Goal: Transaction & Acquisition: Purchase product/service

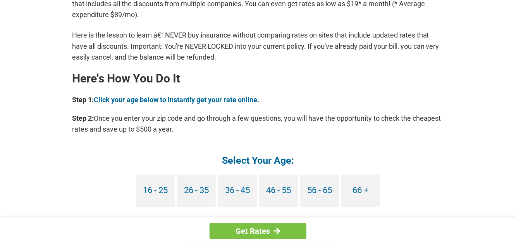
scroll to position [658, 0]
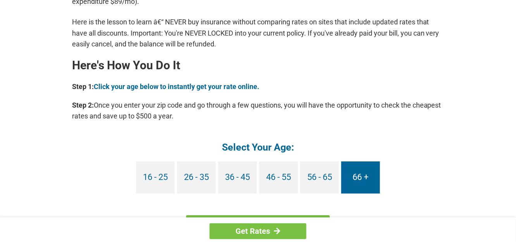
click at [353, 176] on link "66 +" at bounding box center [360, 177] width 39 height 32
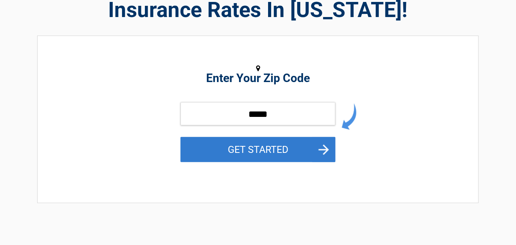
type input "*****"
click at [323, 148] on button "GET STARTED" at bounding box center [257, 149] width 155 height 25
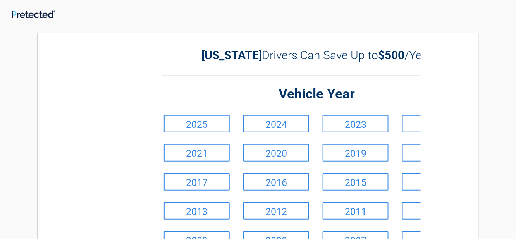
drag, startPoint x: 284, startPoint y: 242, endPoint x: 317, endPoint y: 219, distance: 40.3
click at [317, 219] on ul "2025 2024 2023 2022 2021 2020 2019 2018 2017 2016 2015 2014 2013 2012 2011 2010…" at bounding box center [316, 196] width 317 height 174
drag, startPoint x: 323, startPoint y: 240, endPoint x: 369, endPoint y: 216, distance: 51.6
click at [369, 216] on ul "2025 2024 2023 2022 2021 2020 2019 2018 2017 2016 2015 2014 2013 2012 2011 2010…" at bounding box center [316, 196] width 317 height 174
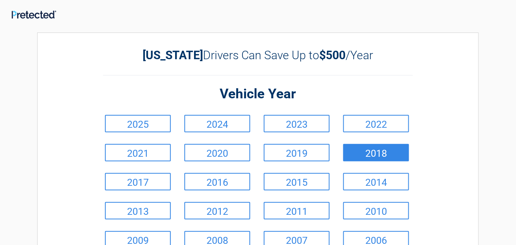
click at [383, 154] on link "2018" at bounding box center [376, 152] width 66 height 17
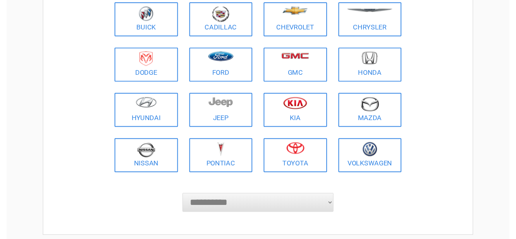
scroll to position [116, 0]
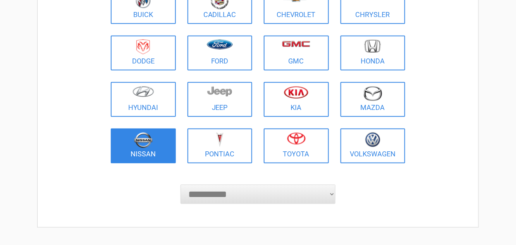
click at [141, 149] on link "Nissan" at bounding box center [143, 146] width 65 height 35
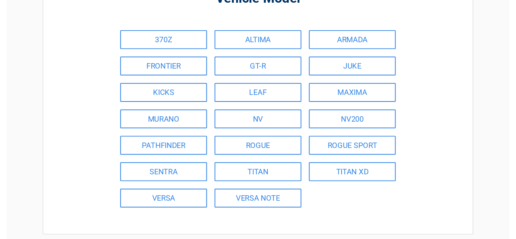
scroll to position [77, 0]
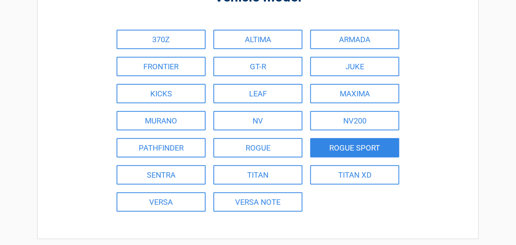
click at [343, 151] on link "ROGUE SPORT" at bounding box center [354, 147] width 89 height 19
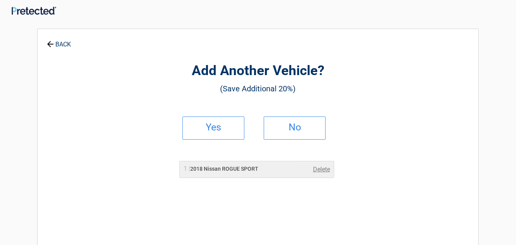
scroll to position [0, 0]
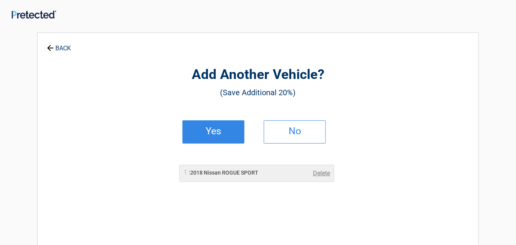
click at [214, 137] on link "Yes" at bounding box center [213, 131] width 62 height 23
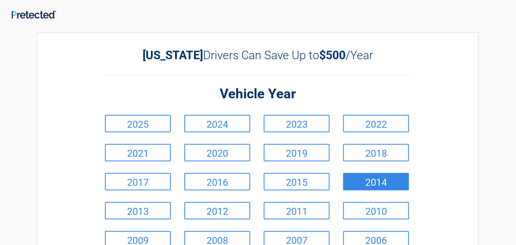
click at [363, 185] on link "2014" at bounding box center [376, 181] width 66 height 17
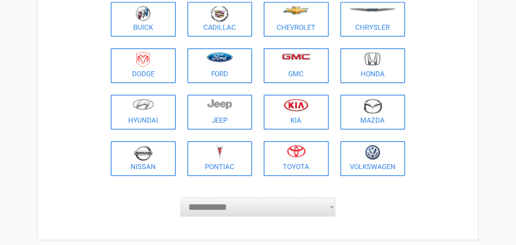
scroll to position [116, 0]
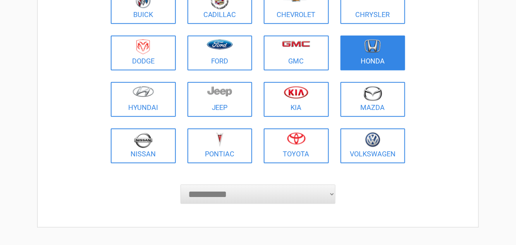
click at [370, 63] on link "Honda" at bounding box center [372, 53] width 65 height 35
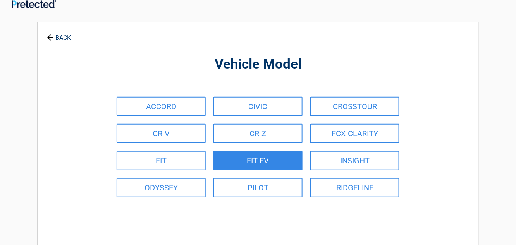
scroll to position [0, 0]
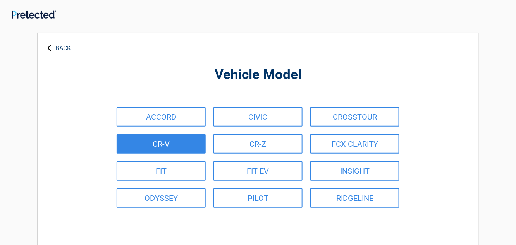
click at [165, 150] on link "CR-V" at bounding box center [161, 143] width 89 height 19
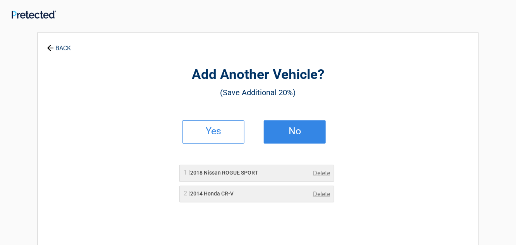
click at [291, 129] on h2 "No" at bounding box center [295, 131] width 46 height 5
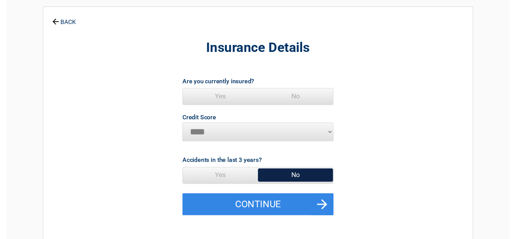
scroll to position [39, 0]
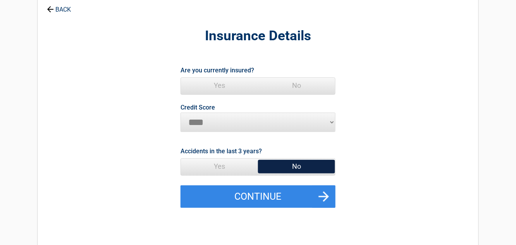
click at [294, 165] on span "No" at bounding box center [296, 166] width 77 height 15
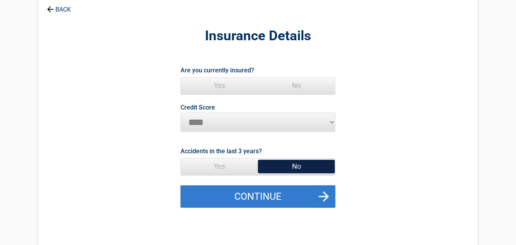
click at [312, 196] on button "Continue" at bounding box center [257, 196] width 155 height 22
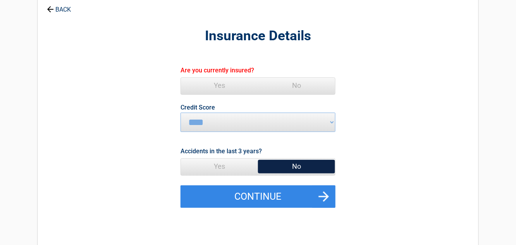
click at [221, 86] on span "Yes" at bounding box center [219, 85] width 77 height 15
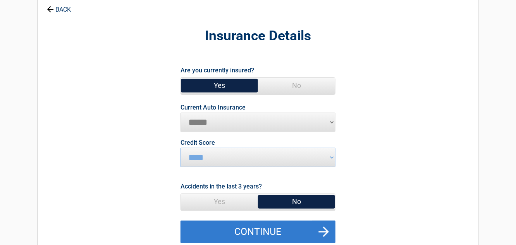
click at [323, 232] on button "Continue" at bounding box center [257, 232] width 155 height 22
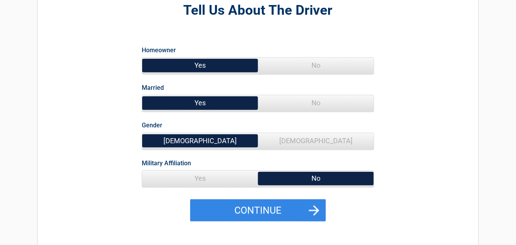
scroll to position [77, 0]
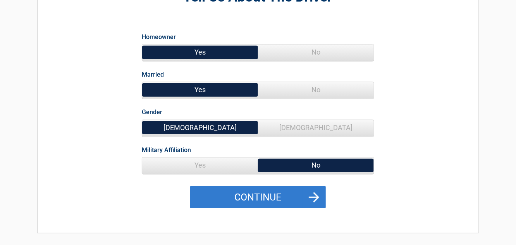
click at [316, 199] on button "Continue" at bounding box center [257, 197] width 135 height 22
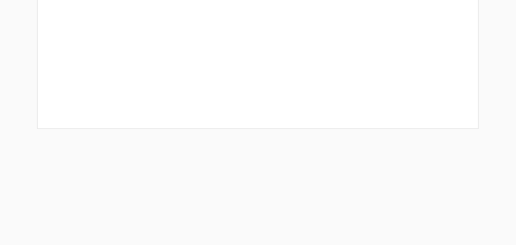
scroll to position [39, 0]
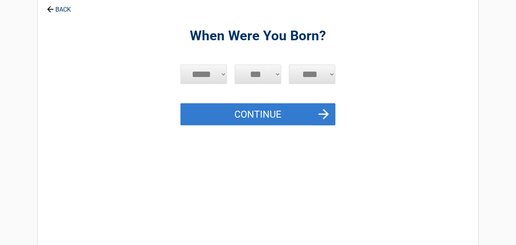
click at [264, 116] on button "Continue" at bounding box center [257, 114] width 155 height 22
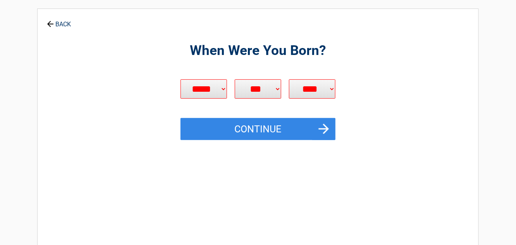
scroll to position [0, 0]
